Goal: Transaction & Acquisition: Purchase product/service

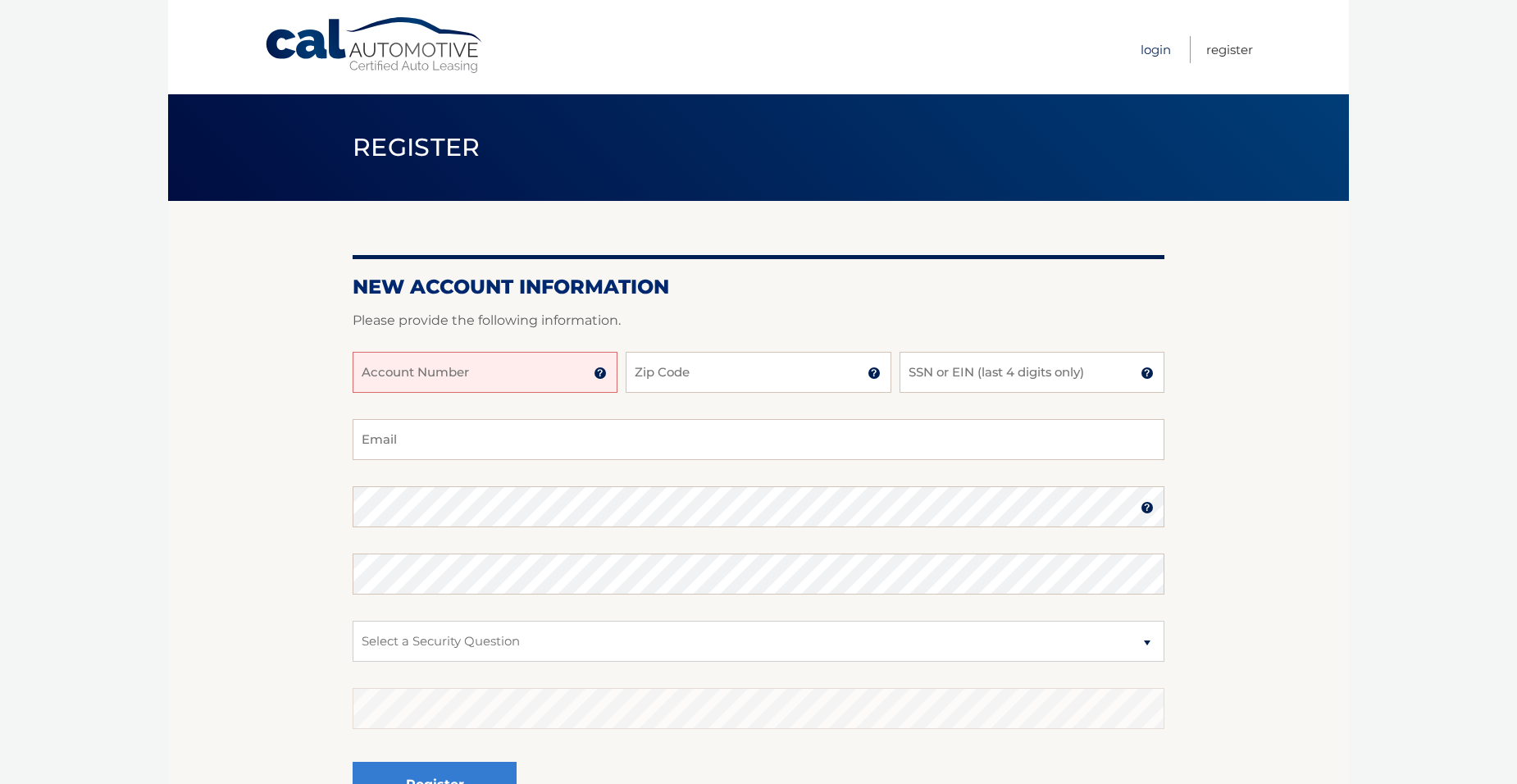
click at [1154, 55] on link "Login" at bounding box center [1155, 49] width 31 height 27
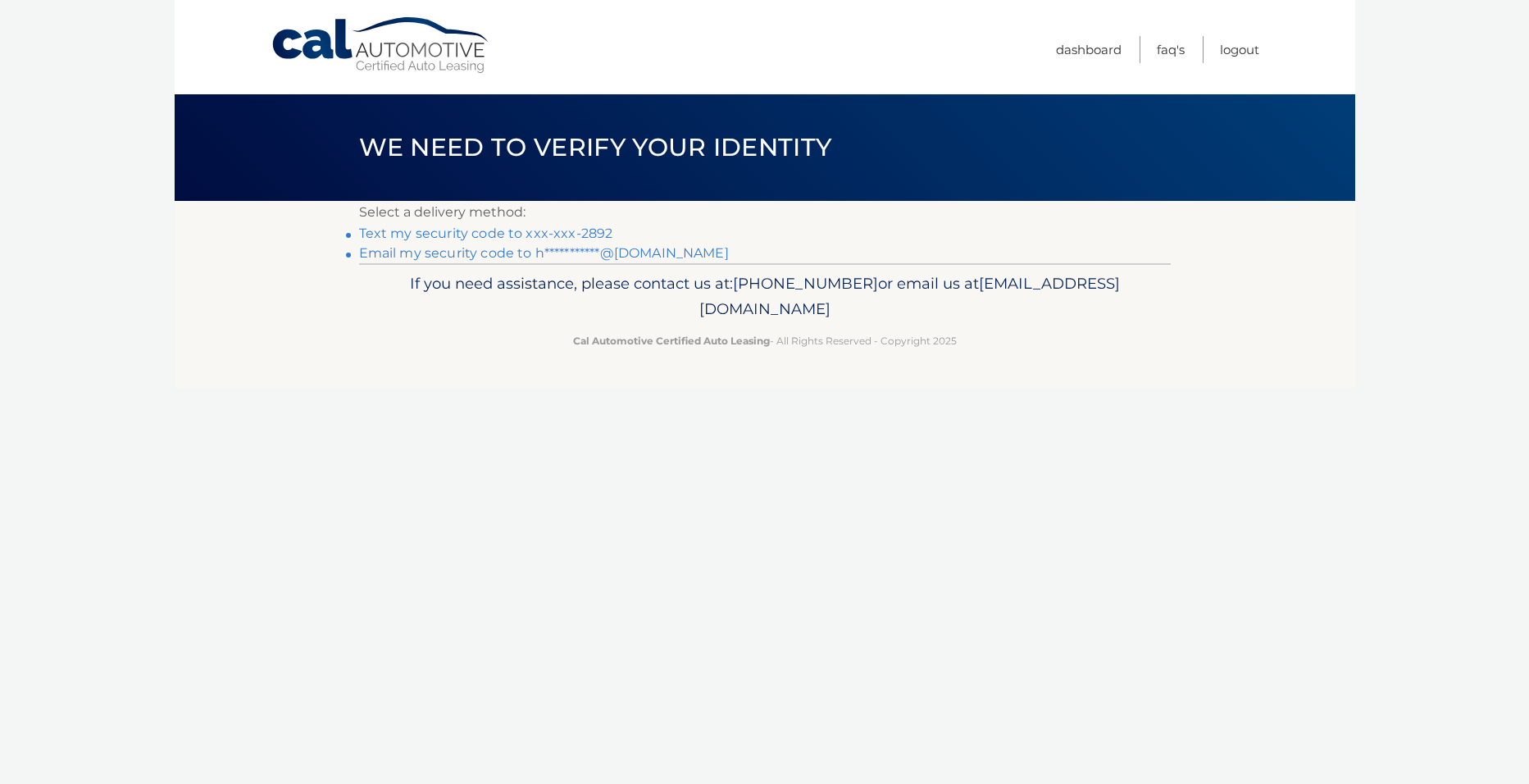
click at [482, 234] on link "Text my security code to xxx-xxx-2892" at bounding box center [486, 233] width 254 height 16
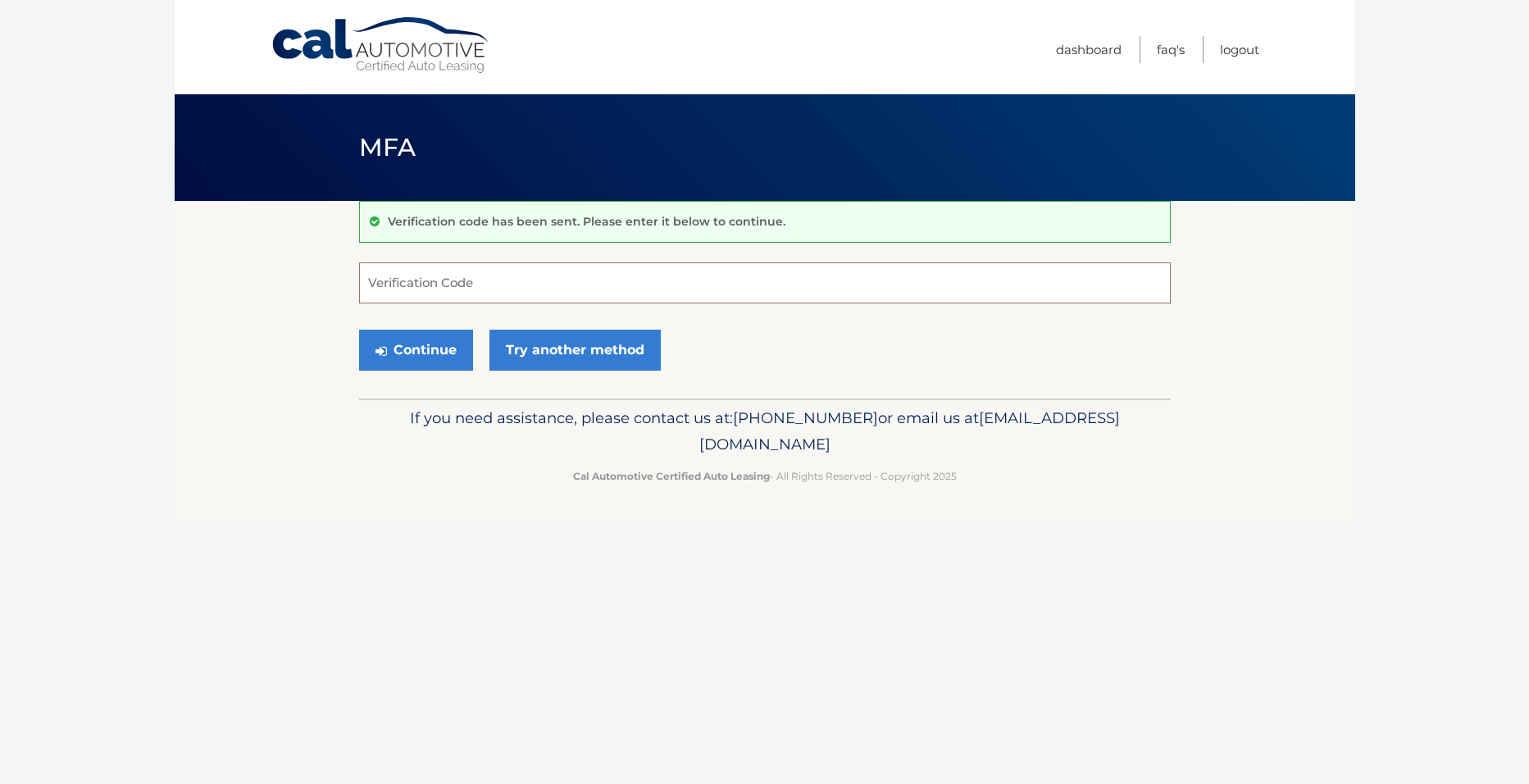
click at [596, 280] on input "Verification Code" at bounding box center [764, 282] width 812 height 41
type input "973090"
click at [359, 329] on button "Continue" at bounding box center [415, 349] width 114 height 41
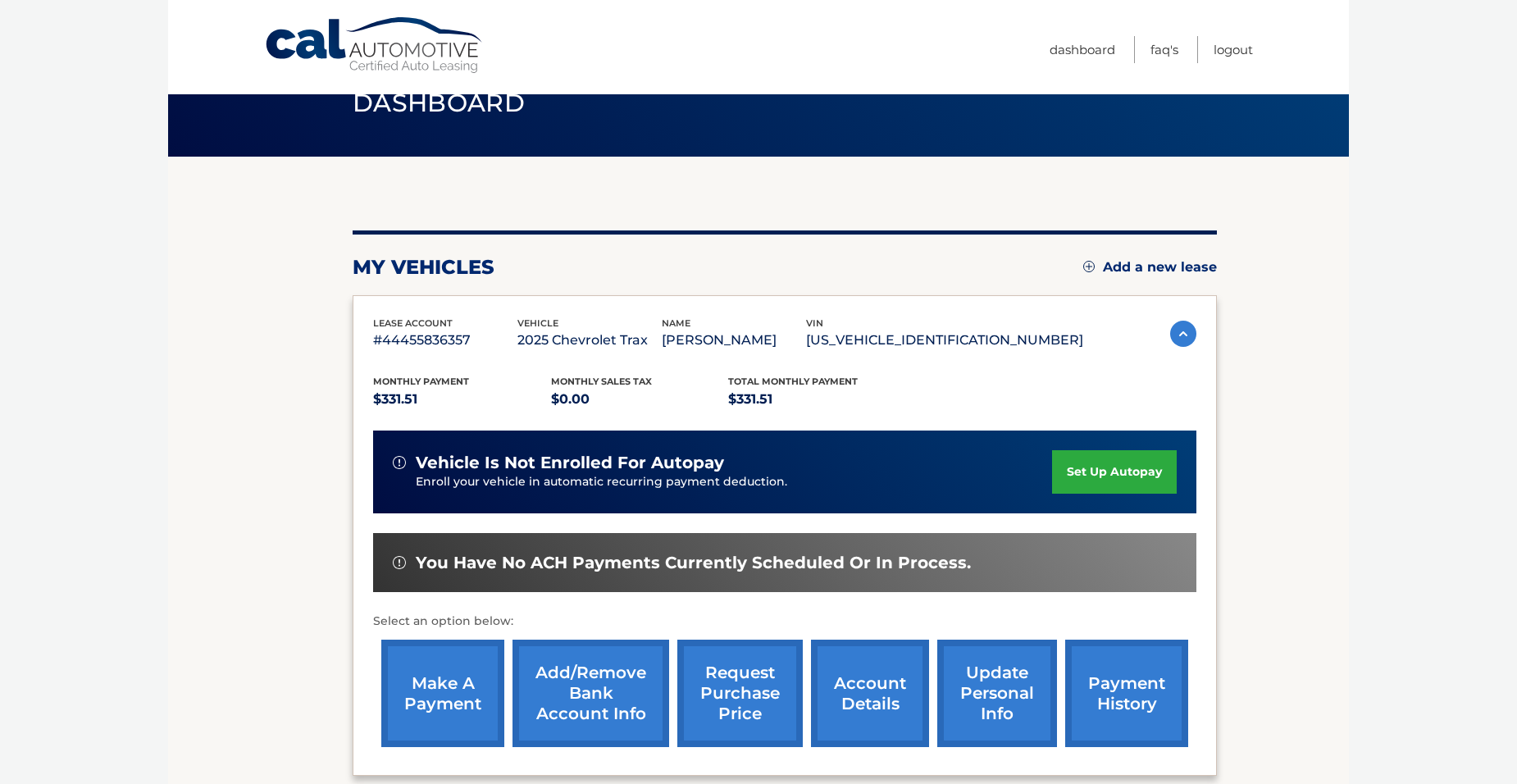
scroll to position [82, 0]
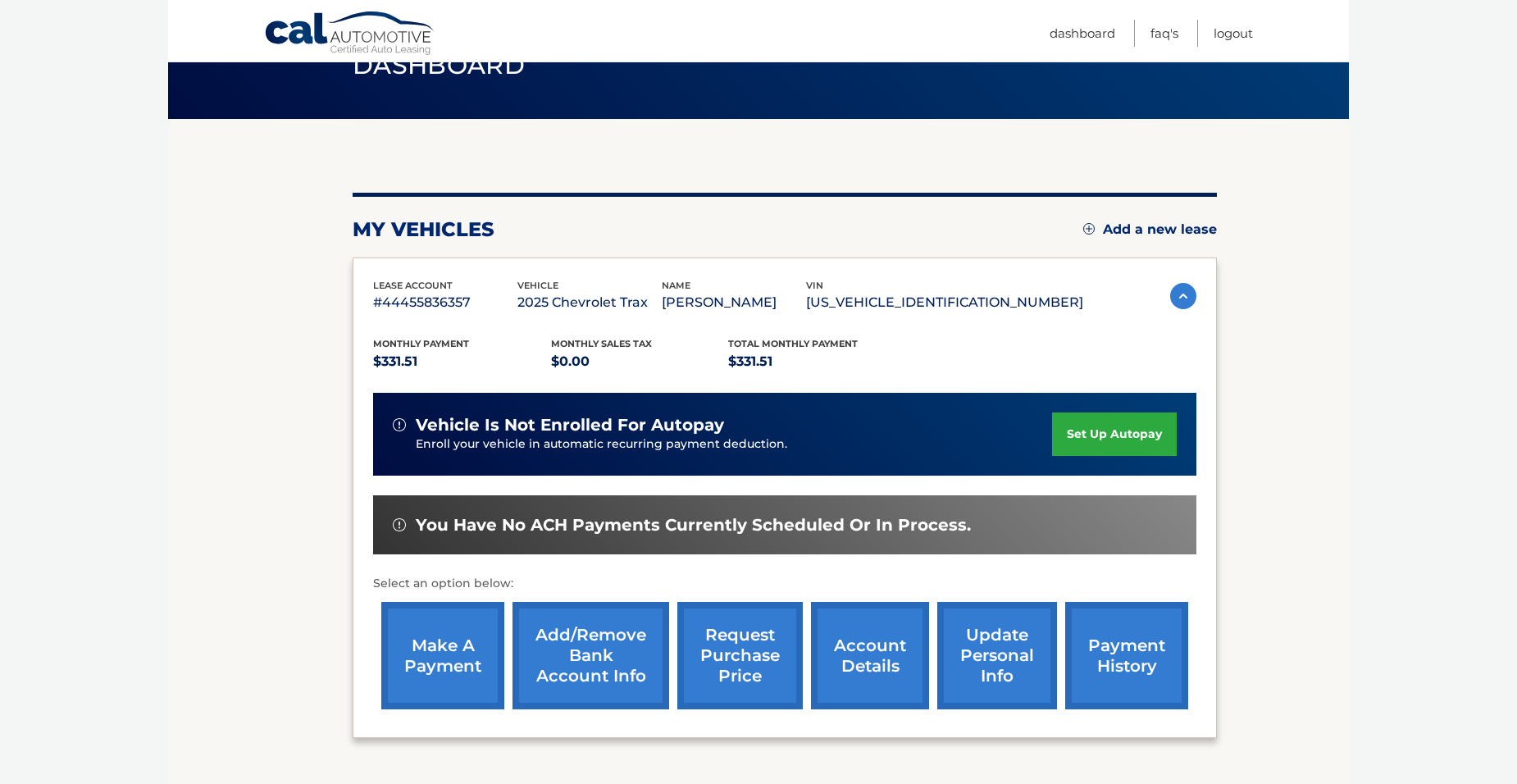
click at [485, 654] on link "make a payment" at bounding box center [443, 655] width 123 height 107
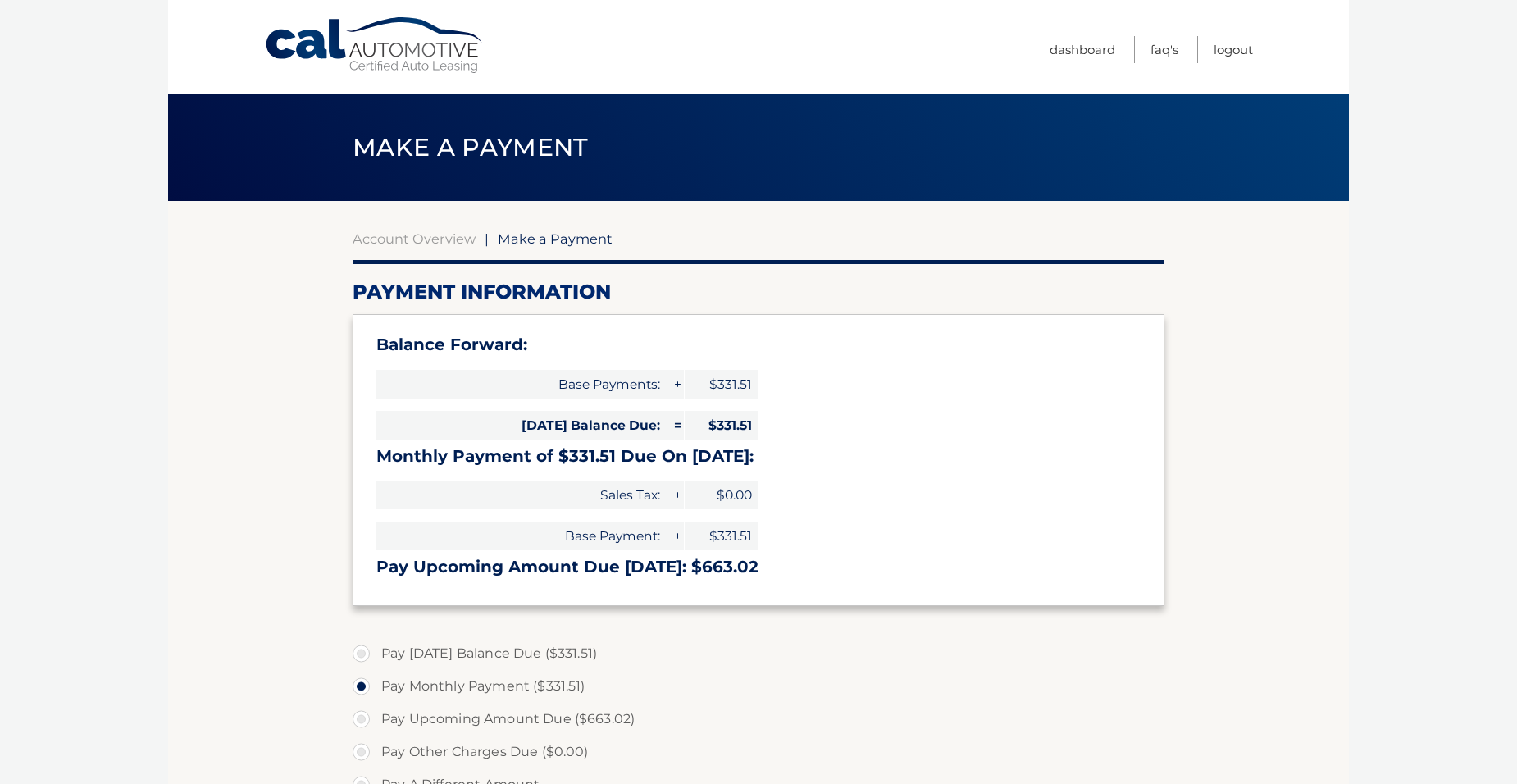
select select "ODBjMzQ0NGMtNjBlYS00NDM1LWE5NzMtZDkzYmU2NGExZDcz"
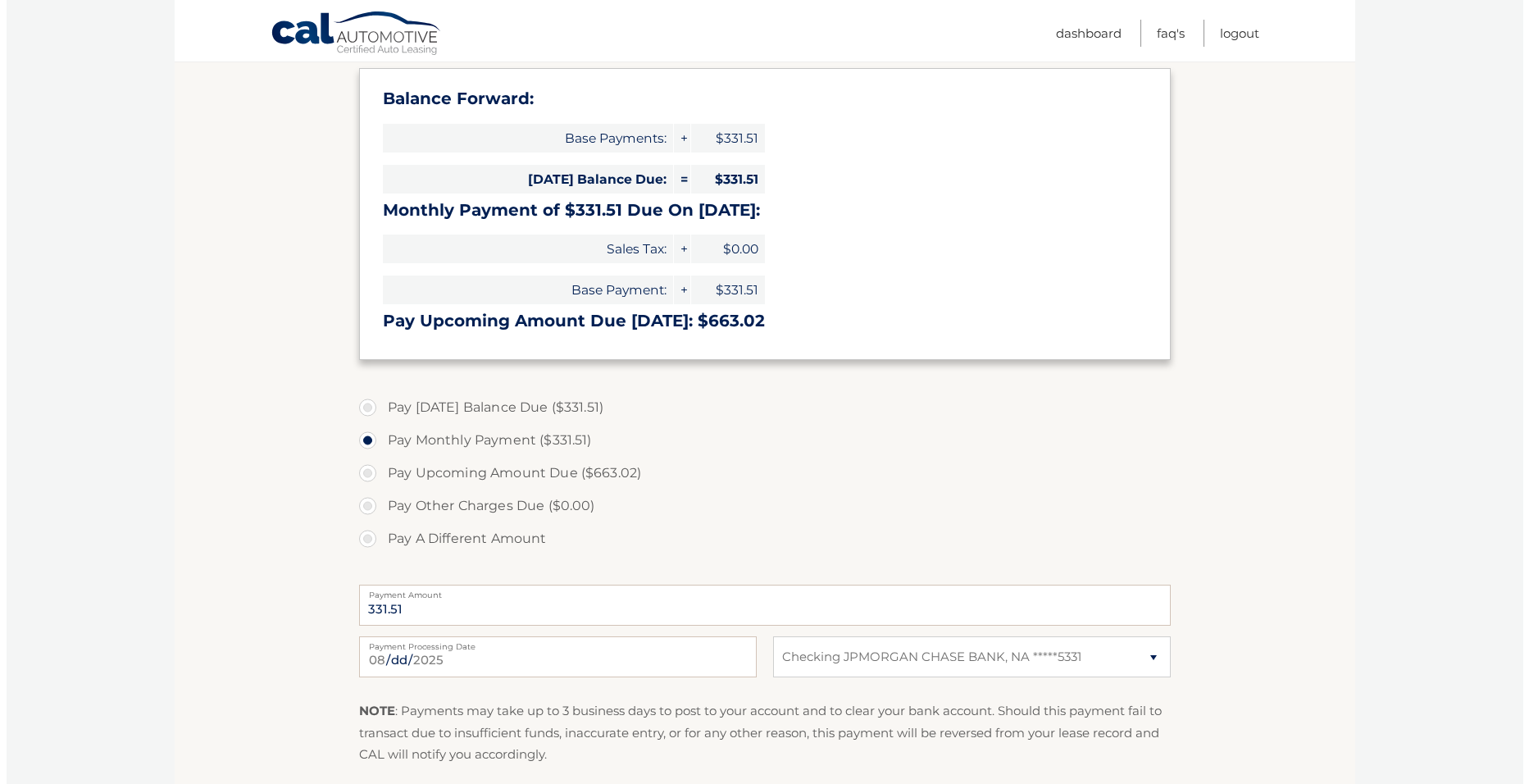
scroll to position [328, 0]
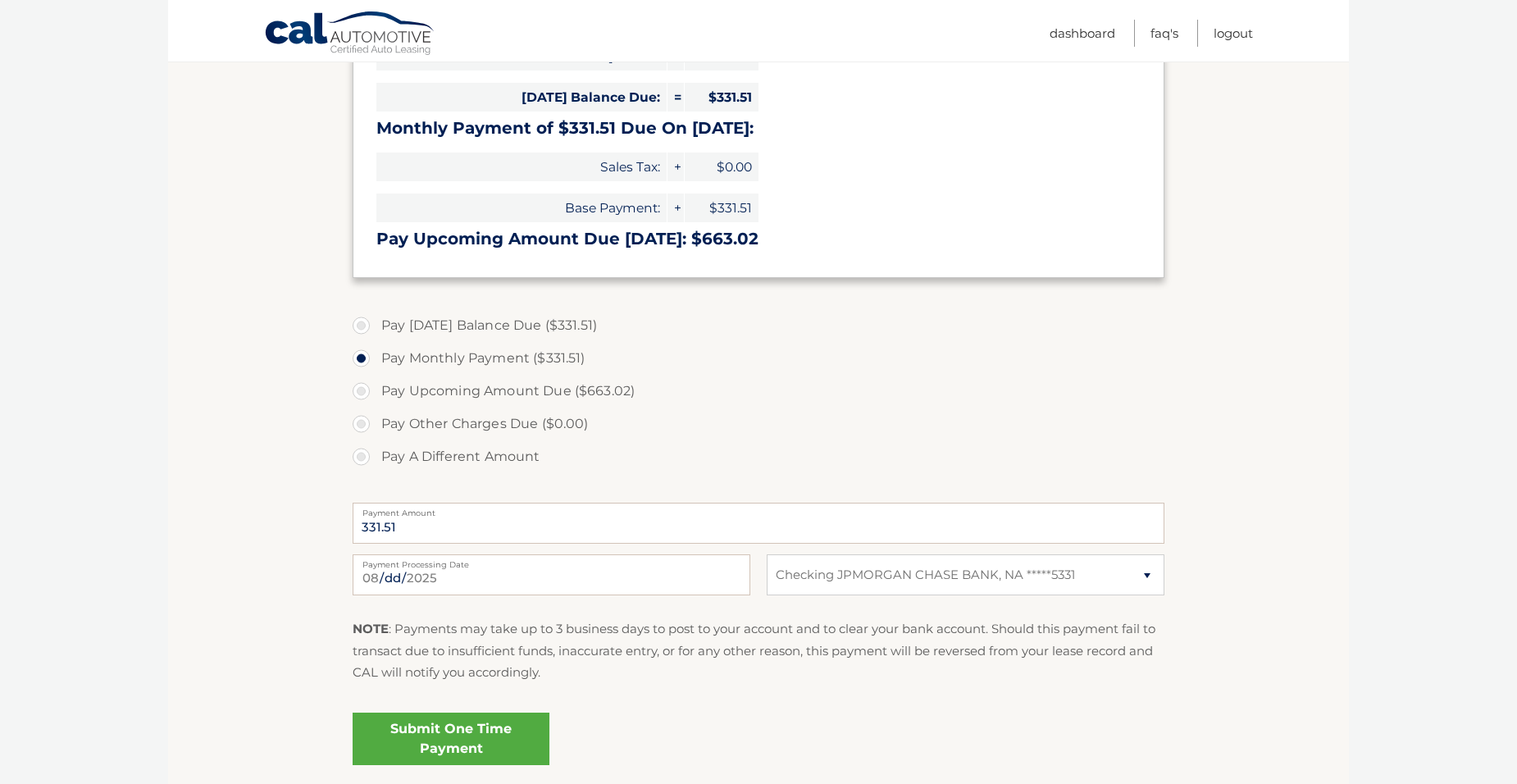
click at [518, 726] on link "Submit One Time Payment" at bounding box center [451, 738] width 196 height 53
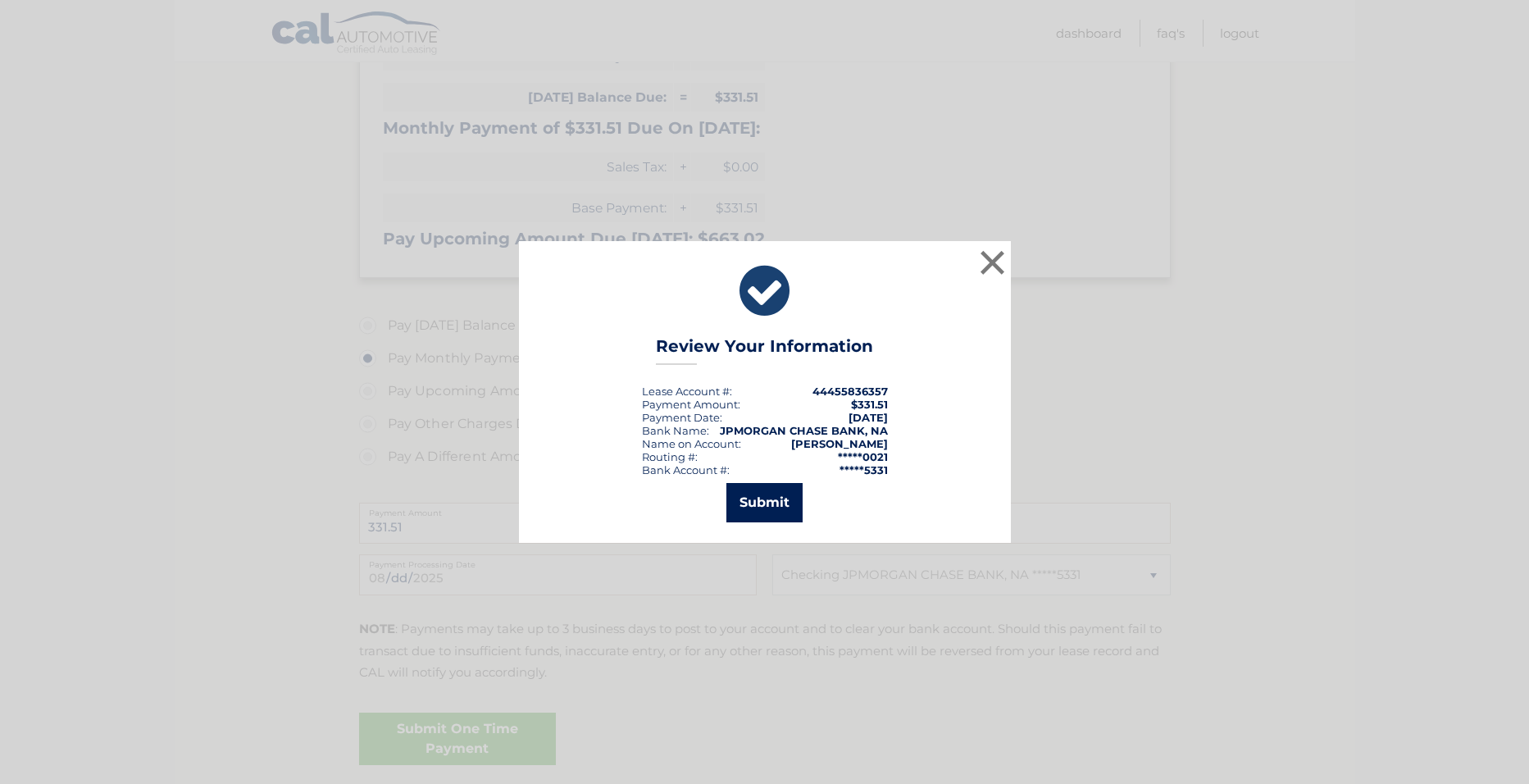
click at [754, 516] on button "Submit" at bounding box center [764, 503] width 76 height 40
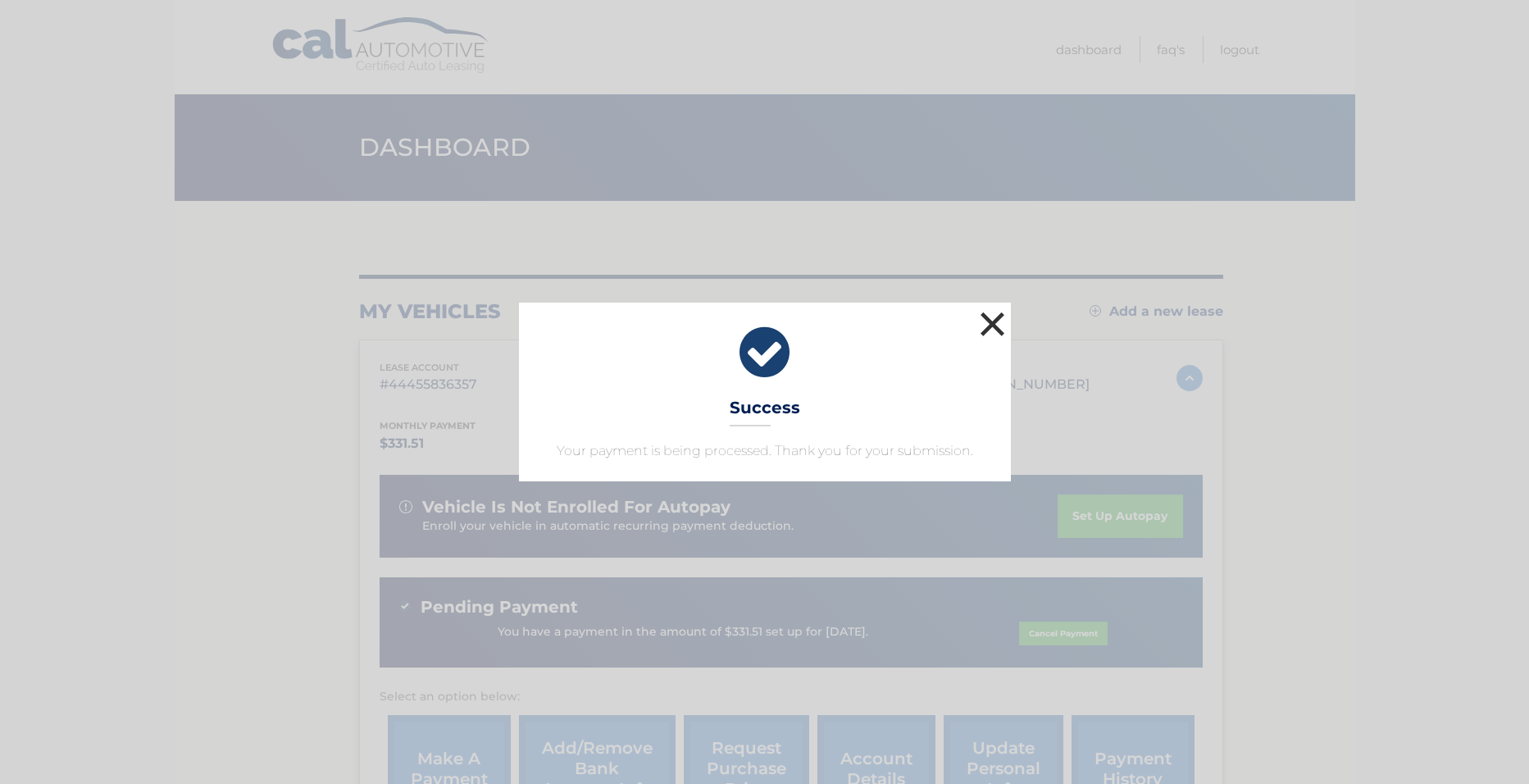
click at [992, 325] on button "×" at bounding box center [993, 323] width 33 height 33
